Goal: Task Accomplishment & Management: Manage account settings

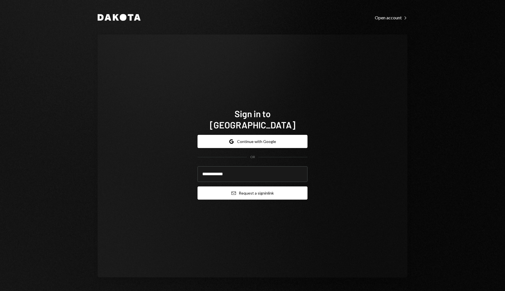
type input "**********"
click at [246, 186] on button "Email Request a sign in link" at bounding box center [252, 192] width 110 height 13
